Goal: Information Seeking & Learning: Learn about a topic

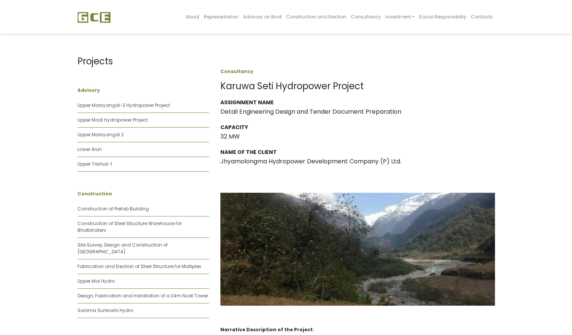
click at [269, 88] on h1 "Karuwa Seti Hydropower Project" at bounding box center [358, 86] width 275 height 11
click at [242, 85] on h1 "Karuwa Seti Hydropower Project" at bounding box center [358, 86] width 275 height 11
click at [297, 85] on h1 "Karuwa Seti Hydropower Project" at bounding box center [358, 86] width 275 height 11
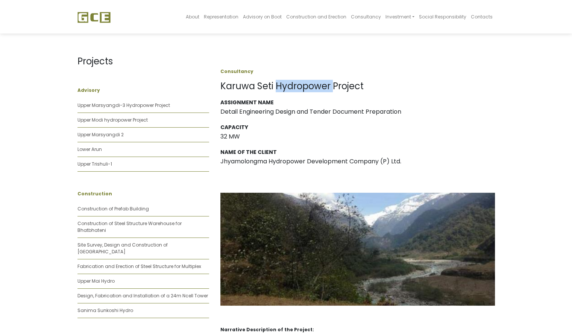
click at [297, 85] on h1 "Karuwa Seti Hydropower Project" at bounding box center [358, 86] width 275 height 11
click at [354, 85] on h1 "Karuwa Seti Hydropower Project" at bounding box center [358, 86] width 275 height 11
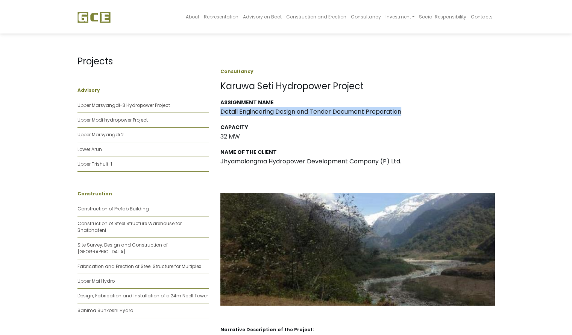
drag, startPoint x: 221, startPoint y: 112, endPoint x: 403, endPoint y: 113, distance: 181.4
click at [403, 113] on h3 "Detail Engineering Design and Tender Document Preparation" at bounding box center [358, 111] width 275 height 7
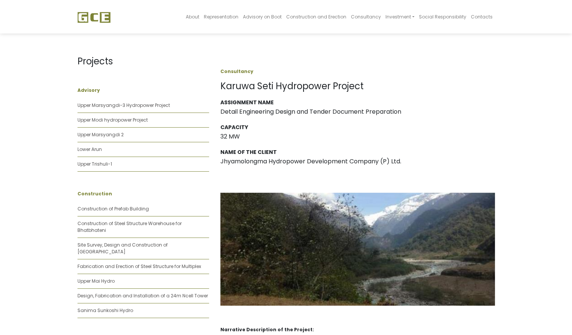
click at [234, 136] on h3 "32 MW" at bounding box center [358, 136] width 275 height 7
click at [223, 136] on h3 "32 MW" at bounding box center [358, 136] width 275 height 7
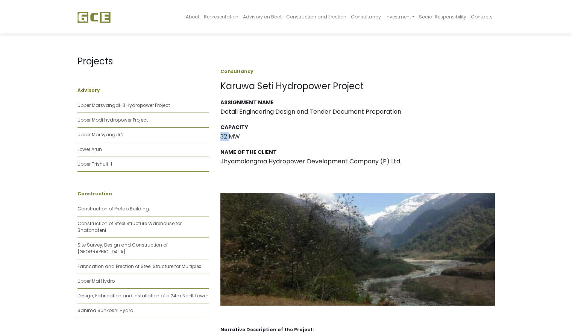
click at [223, 136] on h3 "32 MW" at bounding box center [358, 136] width 275 height 7
click at [230, 164] on h3 "Jhyamolongma Hydropower Development Company (P) Ltd." at bounding box center [358, 161] width 275 height 7
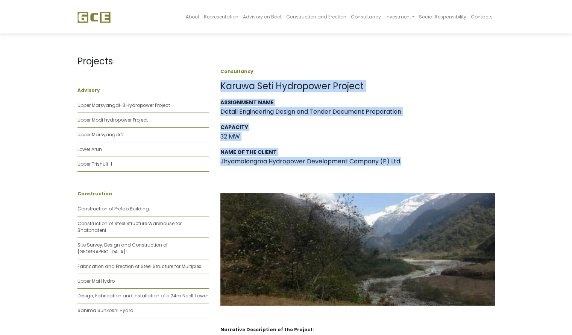
drag, startPoint x: 230, startPoint y: 164, endPoint x: 330, endPoint y: 79, distance: 130.8
click at [330, 79] on div "Consultancy Karuwa Seti Hydropower Project Assignment Name Detail Engineering D…" at bounding box center [358, 286] width 275 height 482
click at [432, 130] on h3 "Capacity" at bounding box center [358, 127] width 275 height 6
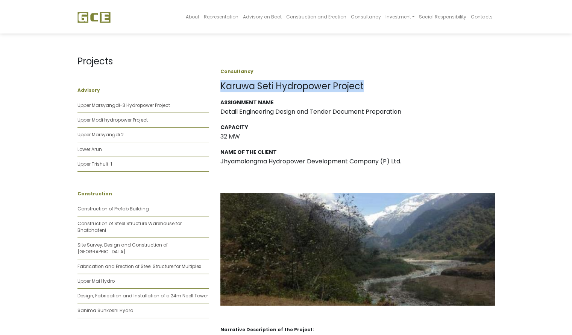
drag, startPoint x: 221, startPoint y: 87, endPoint x: 368, endPoint y: 83, distance: 147.2
click at [368, 83] on h1 "Karuwa Seti Hydropower Project" at bounding box center [358, 86] width 275 height 11
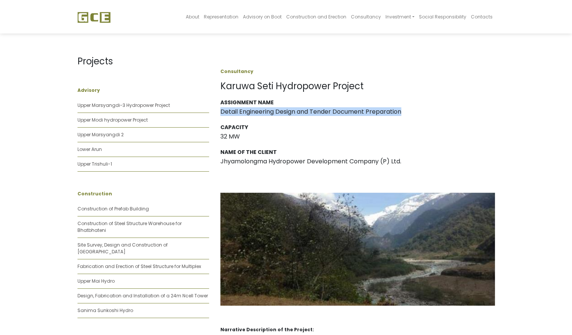
drag, startPoint x: 221, startPoint y: 111, endPoint x: 406, endPoint y: 117, distance: 186.0
click at [406, 117] on div "Assignment Name Detail Engineering Design and Tender Document Preparation Capac…" at bounding box center [358, 136] width 275 height 75
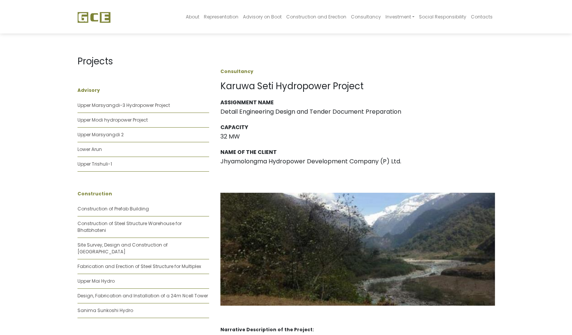
click at [301, 88] on h1 "Karuwa Seti Hydropower Project" at bounding box center [358, 86] width 275 height 11
click at [285, 87] on h1 "Karuwa Seti Hydropower Project" at bounding box center [358, 86] width 275 height 11
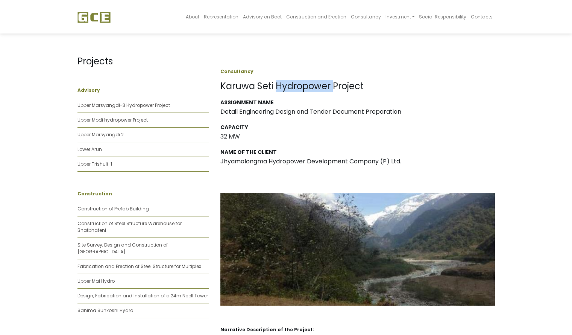
click at [285, 87] on h1 "Karuwa Seti Hydropower Project" at bounding box center [358, 86] width 275 height 11
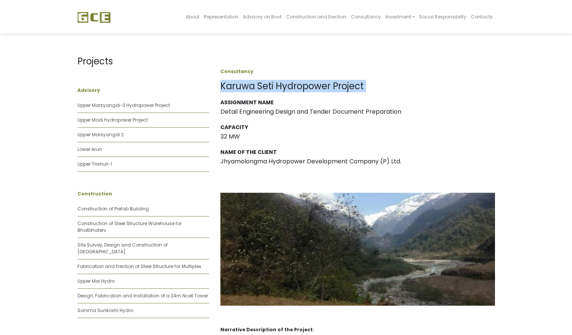
click at [285, 87] on h1 "Karuwa Seti Hydropower Project" at bounding box center [358, 86] width 275 height 11
click at [388, 85] on h1 "Karuwa Seti Hydropower Project" at bounding box center [358, 86] width 275 height 11
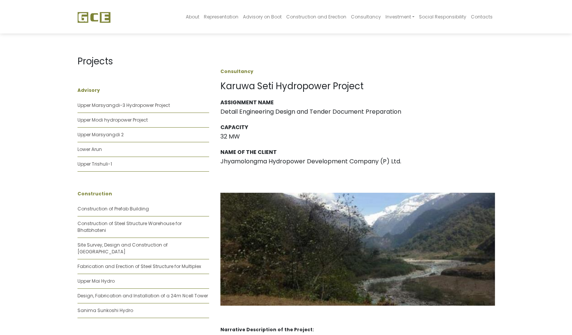
click at [312, 110] on h3 "Detail Engineering Design and Tender Document Preparation" at bounding box center [358, 111] width 275 height 7
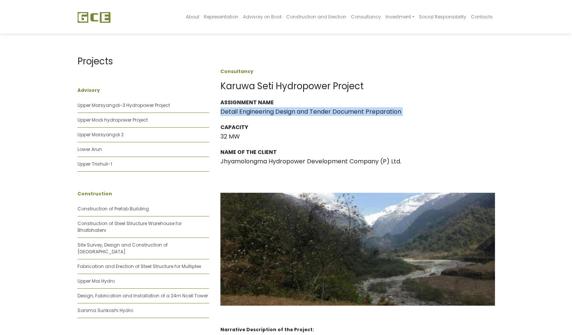
click at [312, 110] on h3 "Detail Engineering Design and Tender Document Preparation" at bounding box center [358, 111] width 275 height 7
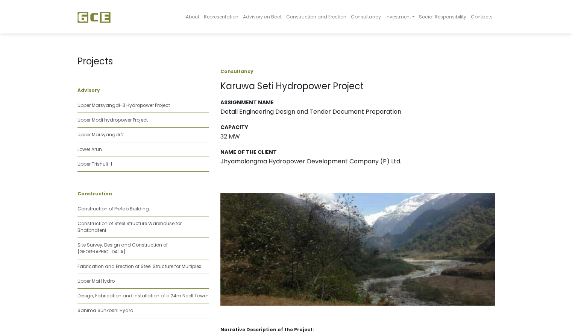
click at [237, 135] on h3 "32 MW" at bounding box center [358, 136] width 275 height 7
click at [265, 163] on h3 "Jhyamolongma Hydropower Development Company (P) Ltd." at bounding box center [358, 161] width 275 height 7
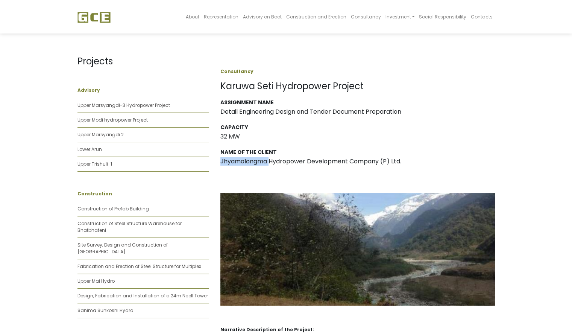
click at [265, 163] on h3 "Jhyamolongma Hydropower Development Company (P) Ltd." at bounding box center [358, 161] width 275 height 7
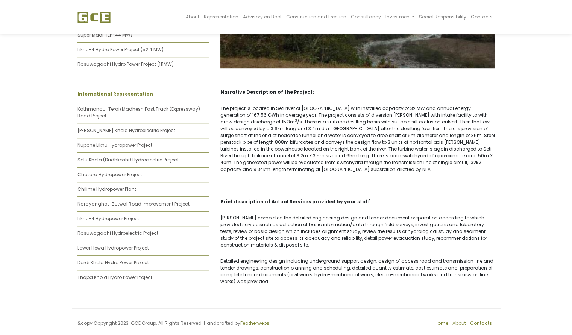
scroll to position [489, 0]
click at [258, 125] on p "The project is located in Seti river of [GEOGRAPHIC_DATA] with installed capaci…" at bounding box center [358, 139] width 275 height 68
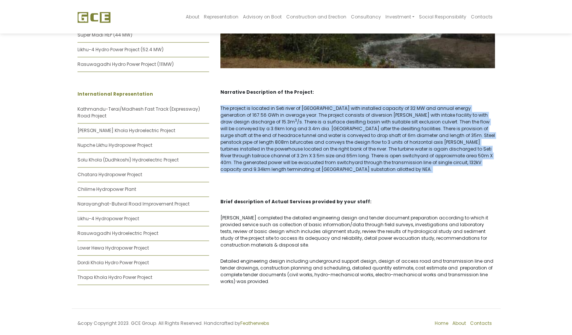
click at [258, 125] on p "The project is located in Seti river of [GEOGRAPHIC_DATA] with installed capaci…" at bounding box center [358, 139] width 275 height 68
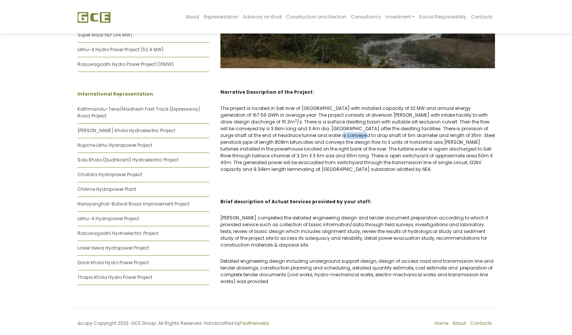
click at [258, 125] on p "The project is located in Seti river of [GEOGRAPHIC_DATA] with installed capaci…" at bounding box center [358, 139] width 275 height 68
click at [225, 105] on p "The project is located in Seti river of [GEOGRAPHIC_DATA] with installed capaci…" at bounding box center [358, 139] width 275 height 68
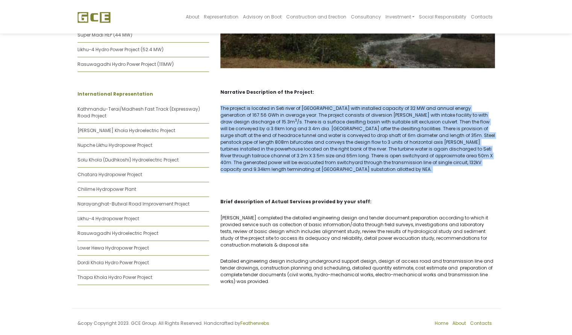
click at [225, 105] on p "The project is located in Seti river of [GEOGRAPHIC_DATA] with installed capaci…" at bounding box center [358, 139] width 275 height 68
click at [260, 161] on p "The project is located in Seti river of [GEOGRAPHIC_DATA] with installed capaci…" at bounding box center [358, 139] width 275 height 68
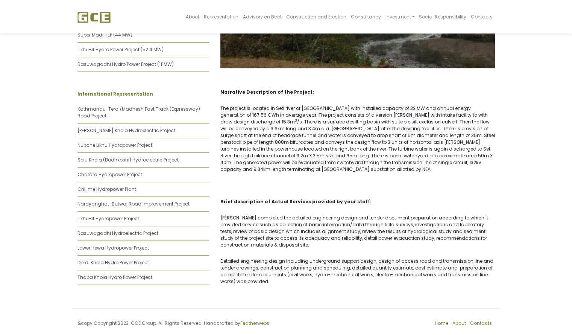
click at [248, 160] on p "The project is located in Seti river of [GEOGRAPHIC_DATA] with installed capaci…" at bounding box center [358, 139] width 275 height 68
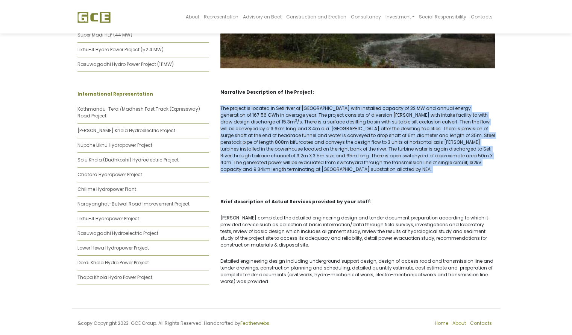
click at [248, 160] on p "The project is located in Seti river of [GEOGRAPHIC_DATA] with installed capaci…" at bounding box center [358, 139] width 275 height 68
click at [224, 105] on p "The project is located in Seti river of [GEOGRAPHIC_DATA] with installed capaci…" at bounding box center [358, 139] width 275 height 68
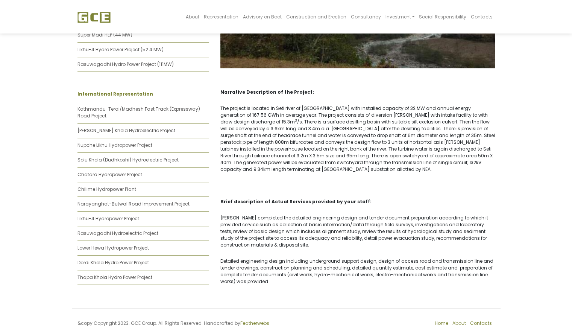
click at [224, 105] on p "The project is located in Seti river of [GEOGRAPHIC_DATA] with installed capaci…" at bounding box center [358, 139] width 275 height 68
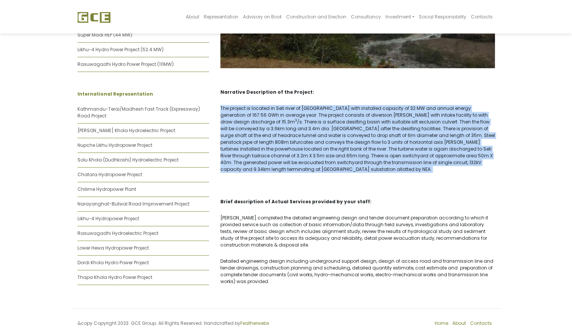
click at [224, 105] on p "The project is located in Seti river of [GEOGRAPHIC_DATA] with installed capaci…" at bounding box center [358, 139] width 275 height 68
click at [253, 158] on p "The project is located in Seti river of [GEOGRAPHIC_DATA] with installed capaci…" at bounding box center [358, 139] width 275 height 68
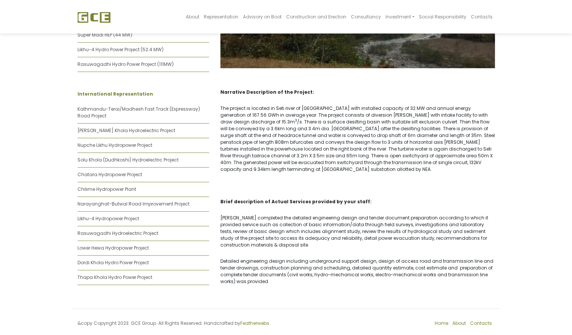
click at [253, 158] on p "The project is located in Seti river of [GEOGRAPHIC_DATA] with installed capaci…" at bounding box center [358, 139] width 275 height 68
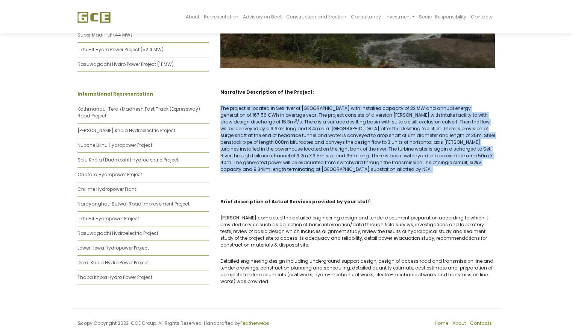
click at [253, 158] on p "The project is located in Seti river of [GEOGRAPHIC_DATA] with installed capaci…" at bounding box center [358, 139] width 275 height 68
click at [226, 105] on p "The project is located in Seti river of [GEOGRAPHIC_DATA] with installed capaci…" at bounding box center [358, 139] width 275 height 68
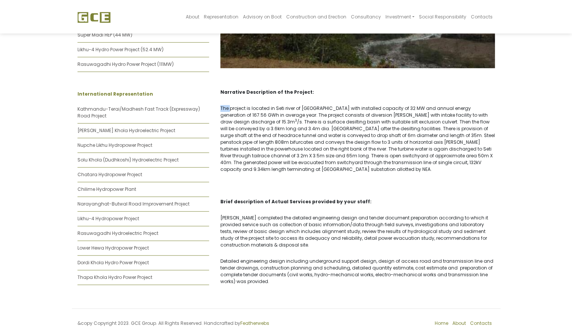
click at [226, 105] on p "The project is located in Seti river of [GEOGRAPHIC_DATA] with installed capaci…" at bounding box center [358, 139] width 275 height 68
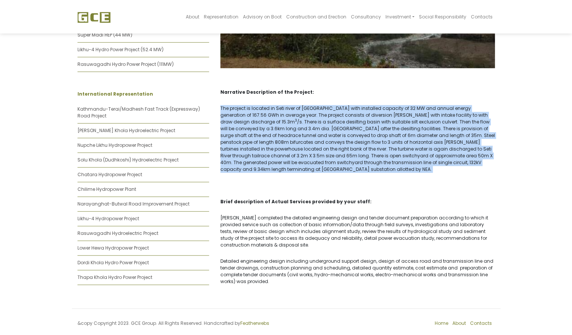
click at [226, 105] on p "The project is located in Seti river of [GEOGRAPHIC_DATA] with installed capaci…" at bounding box center [358, 139] width 275 height 68
click at [251, 159] on p "The project is located in Seti river of [GEOGRAPHIC_DATA] with installed capaci…" at bounding box center [358, 139] width 275 height 68
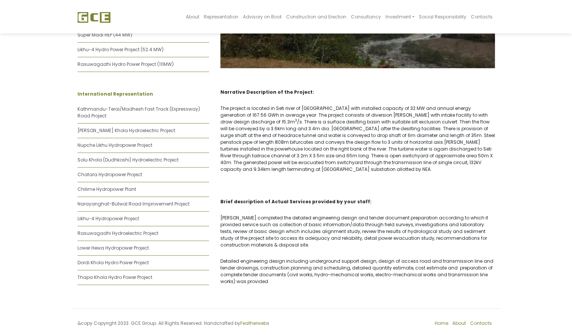
click at [251, 159] on p "The project is located in Seti river of [GEOGRAPHIC_DATA] with installed capaci…" at bounding box center [358, 139] width 275 height 68
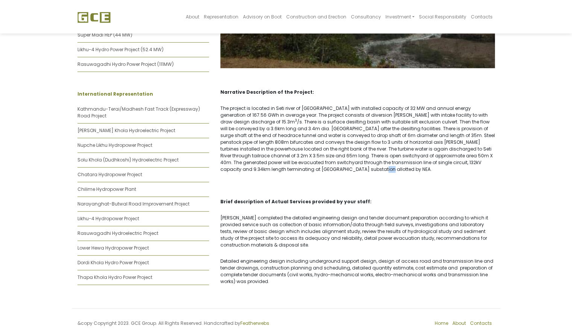
click at [251, 159] on p "The project is located in Seti river of [GEOGRAPHIC_DATA] with installed capaci…" at bounding box center [358, 139] width 275 height 68
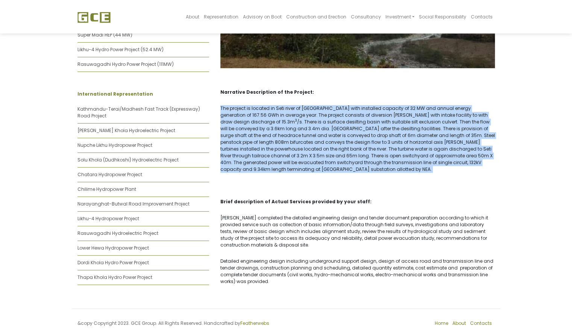
click at [251, 159] on p "The project is located in Seti river of [GEOGRAPHIC_DATA] with installed capaci…" at bounding box center [358, 139] width 275 height 68
click at [225, 105] on p "The project is located in Seti river of [GEOGRAPHIC_DATA] with installed capaci…" at bounding box center [358, 139] width 275 height 68
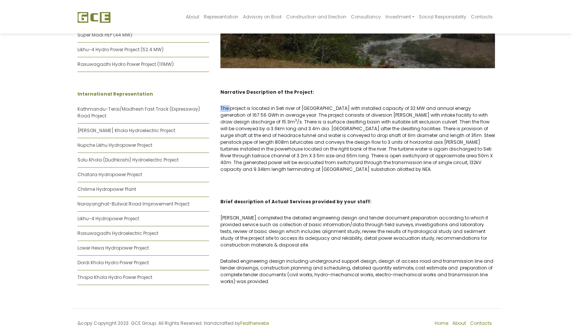
click at [225, 105] on p "The project is located in Seti river of [GEOGRAPHIC_DATA] with installed capaci…" at bounding box center [358, 139] width 275 height 68
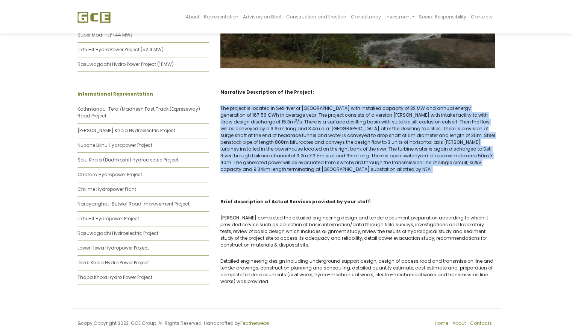
click at [225, 105] on p "The project is located in Seti river of [GEOGRAPHIC_DATA] with installed capaci…" at bounding box center [358, 139] width 275 height 68
click at [253, 160] on p "The project is located in Seti river of [GEOGRAPHIC_DATA] with installed capaci…" at bounding box center [358, 139] width 275 height 68
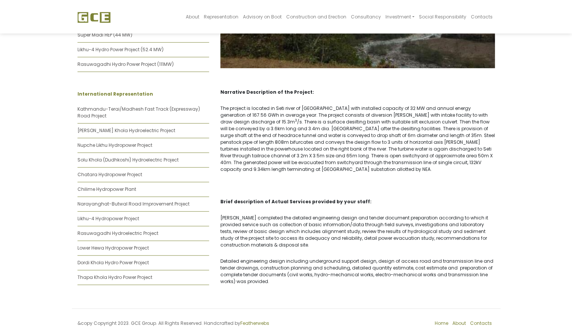
click at [248, 160] on p "The project is located in Seti river of [GEOGRAPHIC_DATA] with installed capaci…" at bounding box center [358, 139] width 275 height 68
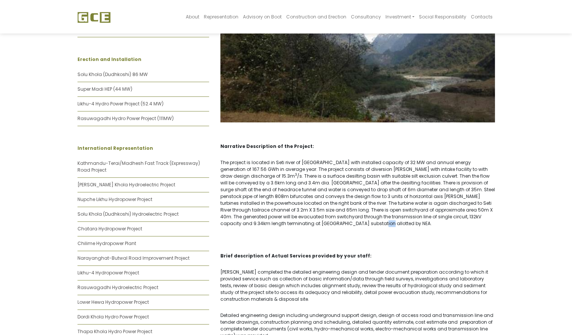
scroll to position [433, 0]
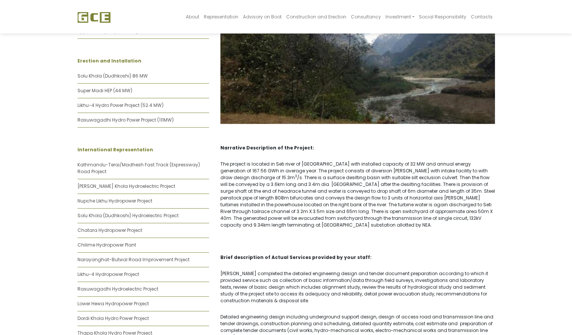
click at [323, 199] on p "The project is located in Seti river of [GEOGRAPHIC_DATA] with installed capaci…" at bounding box center [358, 195] width 275 height 68
click at [373, 202] on p "The project is located in Seti river of [GEOGRAPHIC_DATA] with installed capaci…" at bounding box center [358, 195] width 275 height 68
click at [396, 204] on p "The project is located in Seti river of [GEOGRAPHIC_DATA] with installed capaci…" at bounding box center [358, 195] width 275 height 68
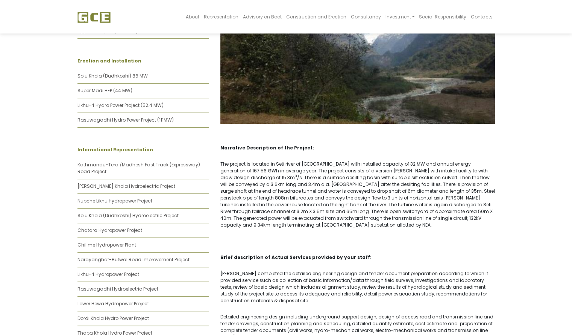
click at [330, 208] on p "The project is located in Seti river of [GEOGRAPHIC_DATA] with installed capaci…" at bounding box center [358, 195] width 275 height 68
click at [345, 209] on p "The project is located in Seti river of [GEOGRAPHIC_DATA] with installed capaci…" at bounding box center [358, 195] width 275 height 68
click at [370, 210] on p "The project is located in Seti river of [GEOGRAPHIC_DATA] with installed capaci…" at bounding box center [358, 195] width 275 height 68
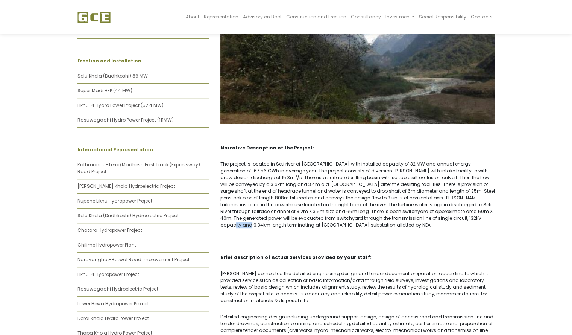
click at [370, 210] on p "The project is located in Seti river of [GEOGRAPHIC_DATA] with installed capaci…" at bounding box center [358, 195] width 275 height 68
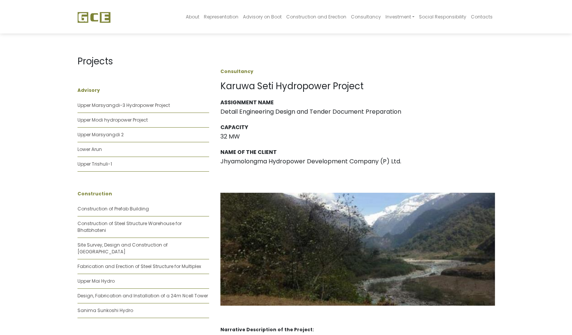
scroll to position [1, 0]
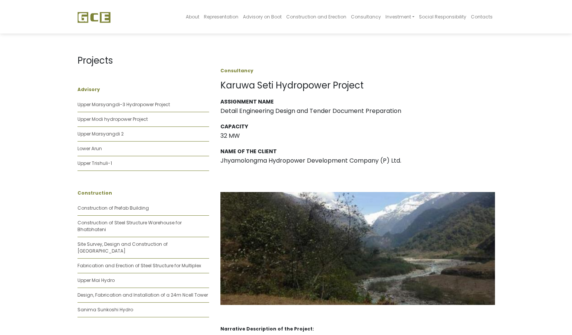
click at [294, 86] on h1 "Karuwa Seti Hydropower Project" at bounding box center [358, 85] width 275 height 11
click at [263, 86] on h1 "Karuwa Seti Hydropower Project" at bounding box center [358, 85] width 275 height 11
click at [232, 85] on h1 "Karuwa Seti Hydropower Project" at bounding box center [358, 85] width 275 height 11
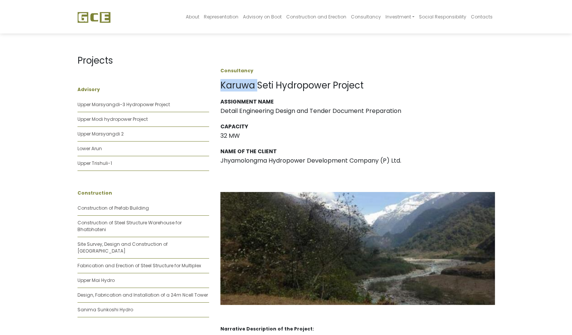
click at [232, 85] on h1 "Karuwa Seti Hydropower Project" at bounding box center [358, 85] width 275 height 11
click at [260, 88] on h1 "Karuwa Seti Hydropower Project" at bounding box center [358, 85] width 275 height 11
click at [293, 88] on h1 "Karuwa Seti Hydropower Project" at bounding box center [358, 85] width 275 height 11
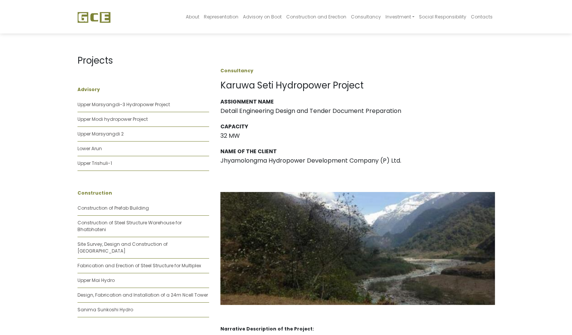
click at [340, 84] on h1 "Karuwa Seti Hydropower Project" at bounding box center [358, 85] width 275 height 11
click at [229, 88] on h1 "Karuwa Seti Hydropower Project" at bounding box center [358, 85] width 275 height 11
click at [266, 88] on h1 "Karuwa Seti Hydropower Project" at bounding box center [358, 85] width 275 height 11
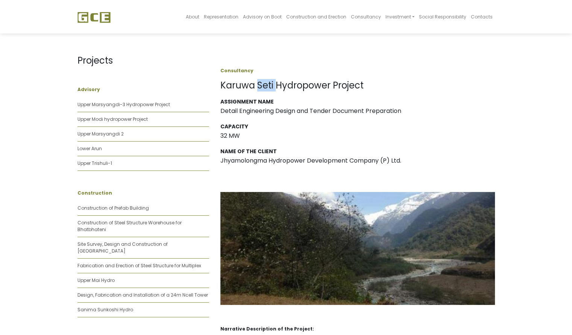
click at [266, 88] on h1 "Karuwa Seti Hydropower Project" at bounding box center [358, 85] width 275 height 11
click at [300, 88] on h1 "Karuwa Seti Hydropower Project" at bounding box center [358, 85] width 275 height 11
click at [343, 87] on h1 "Karuwa Seti Hydropower Project" at bounding box center [358, 85] width 275 height 11
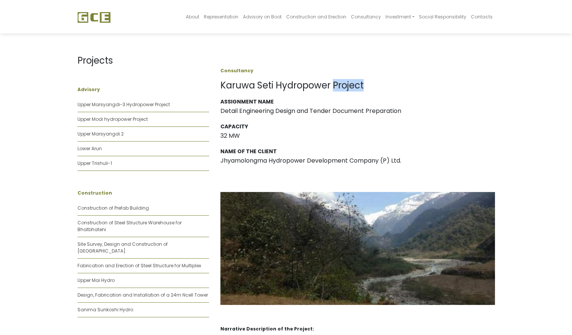
click at [370, 89] on h1 "Karuwa Seti Hydropower Project" at bounding box center [358, 85] width 275 height 11
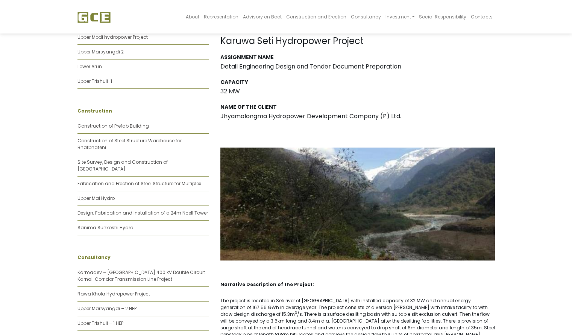
scroll to position [0, 0]
